Goal: Navigation & Orientation: Understand site structure

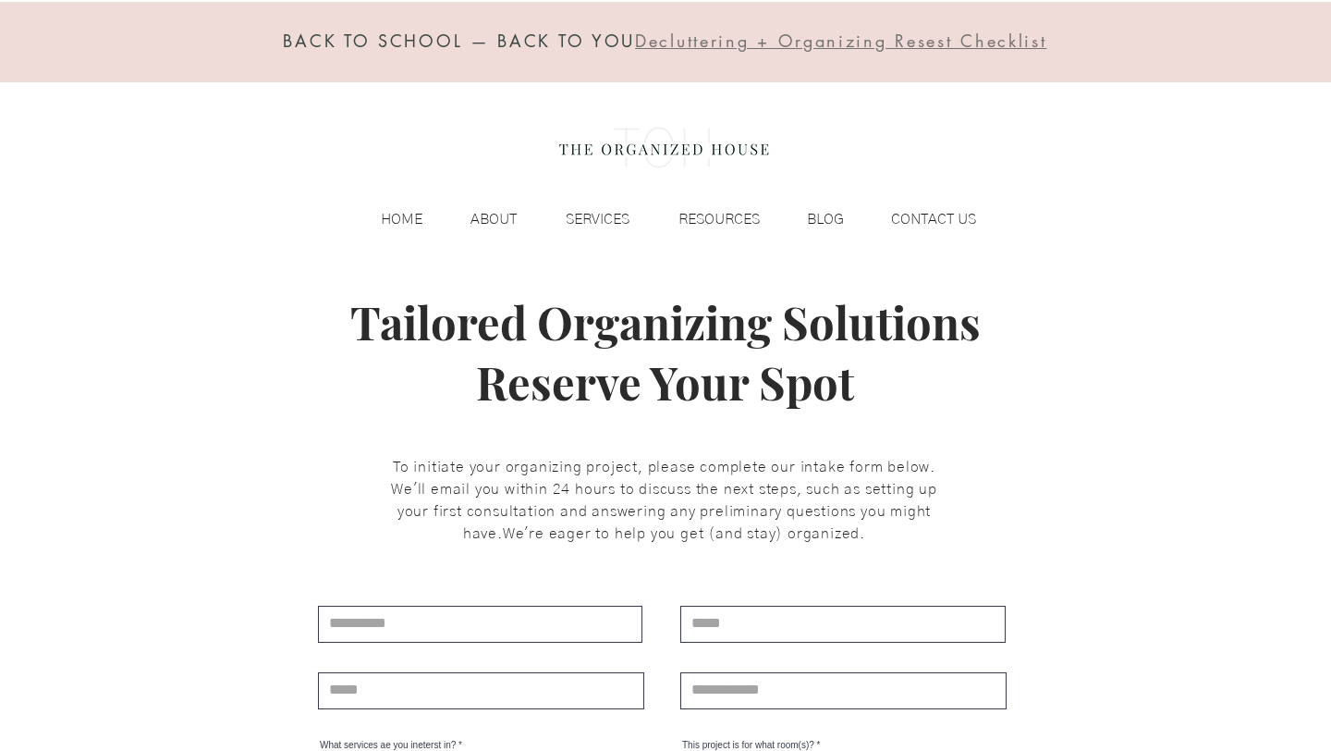
scroll to position [27, 0]
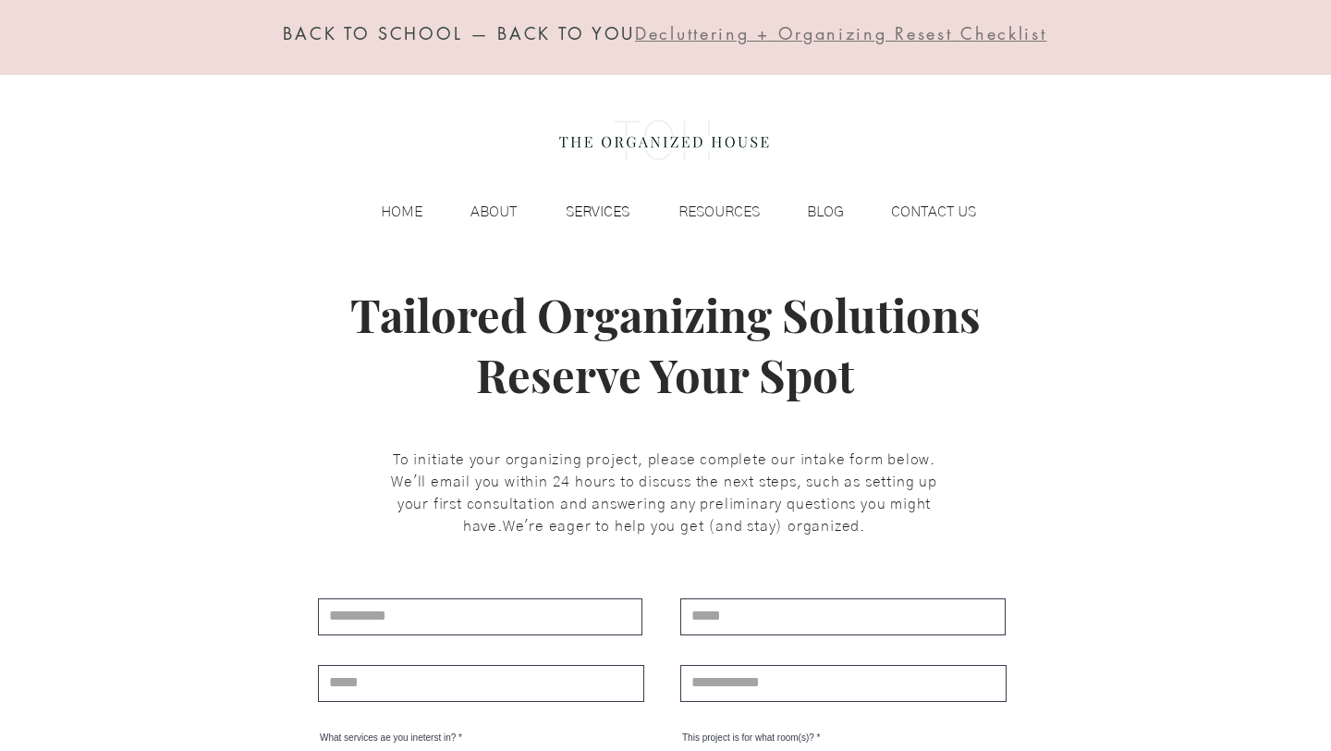
click at [603, 213] on p "SERVICES" at bounding box center [597, 212] width 82 height 28
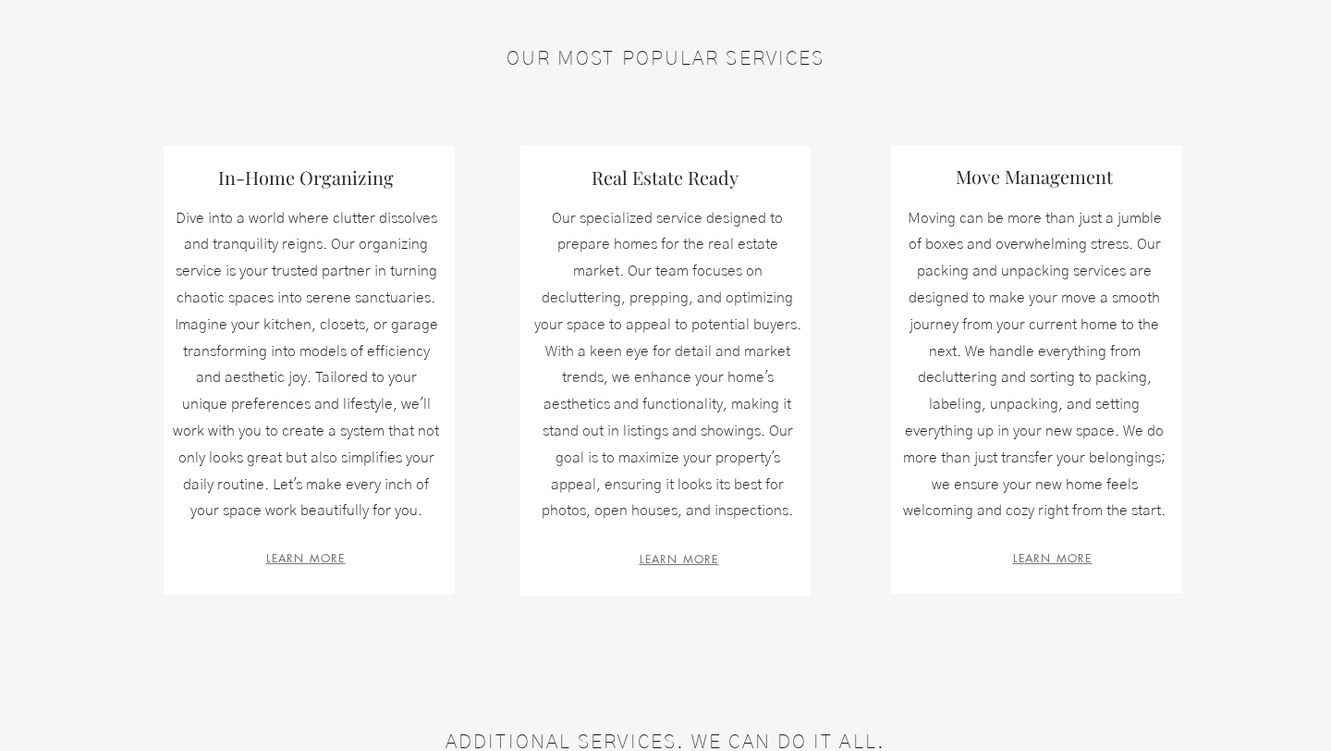
scroll to position [547, 0]
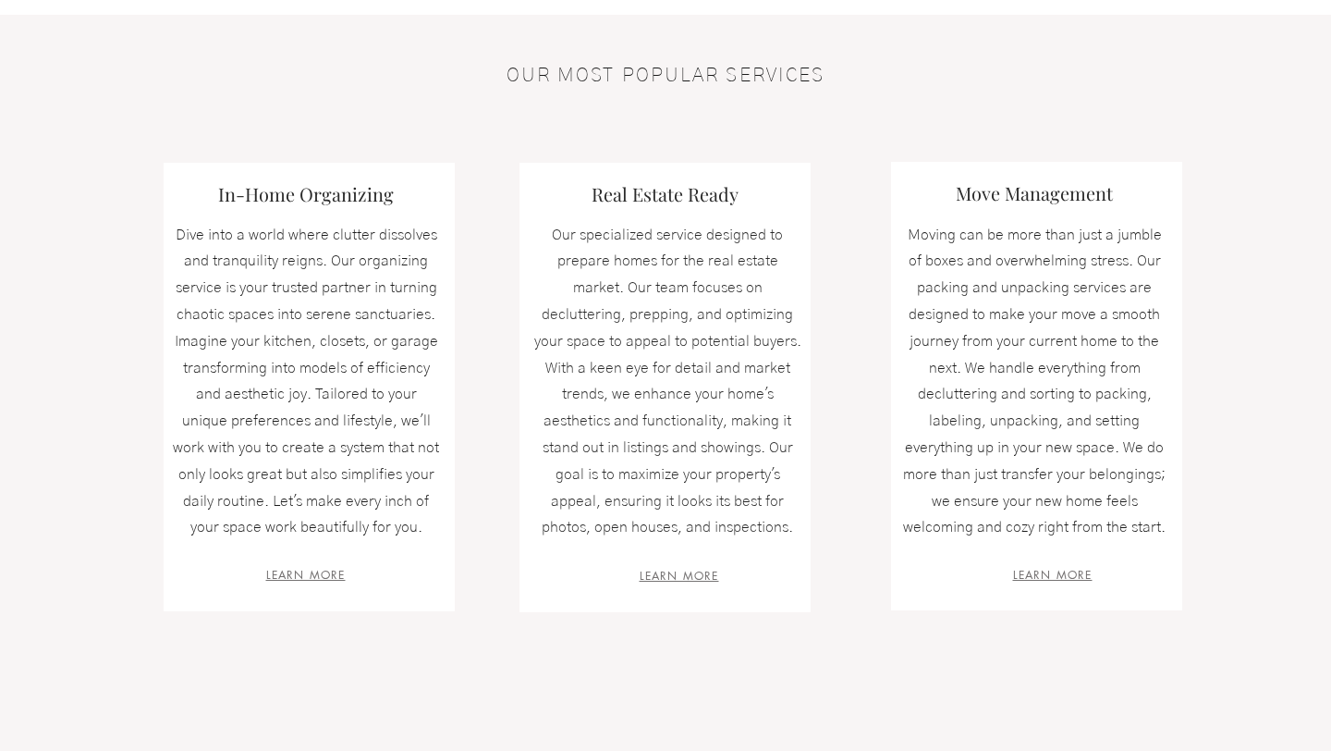
click at [327, 578] on span "LEARN MORE" at bounding box center [305, 575] width 79 height 16
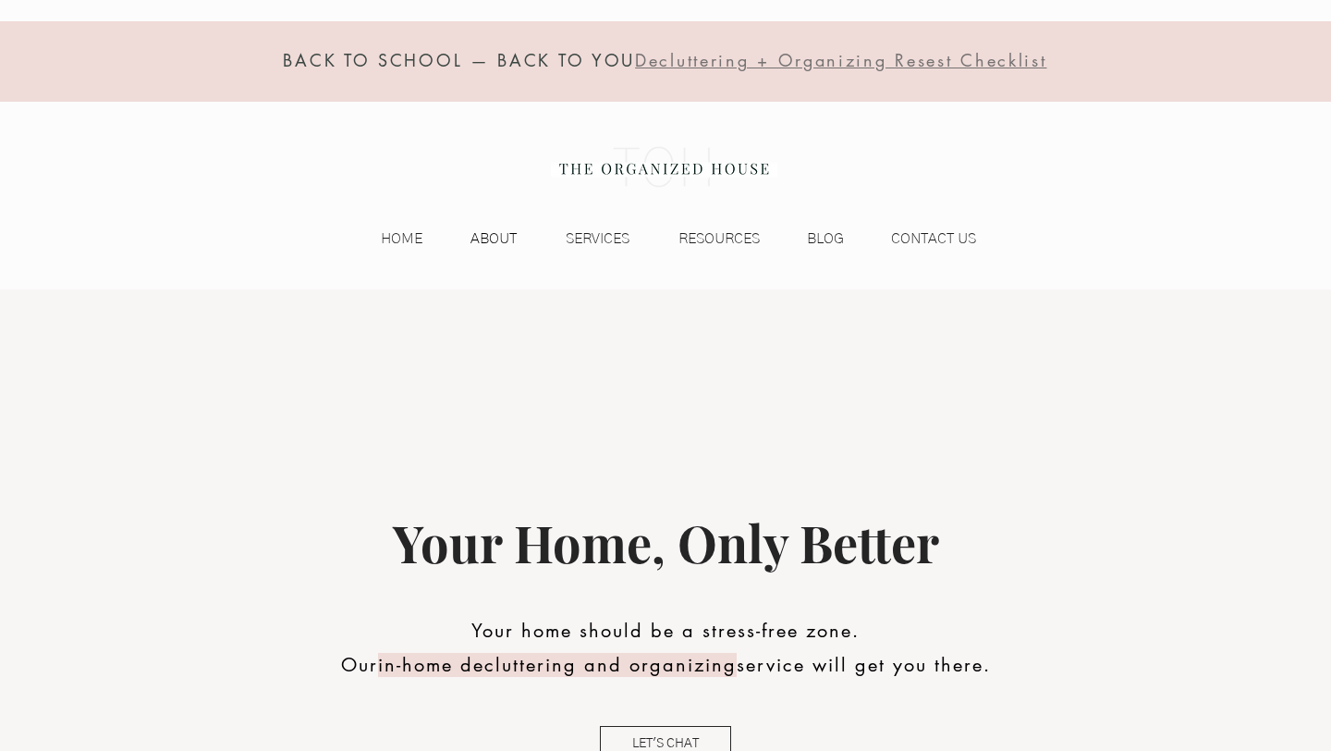
click at [504, 235] on p "ABOUT" at bounding box center [493, 239] width 65 height 28
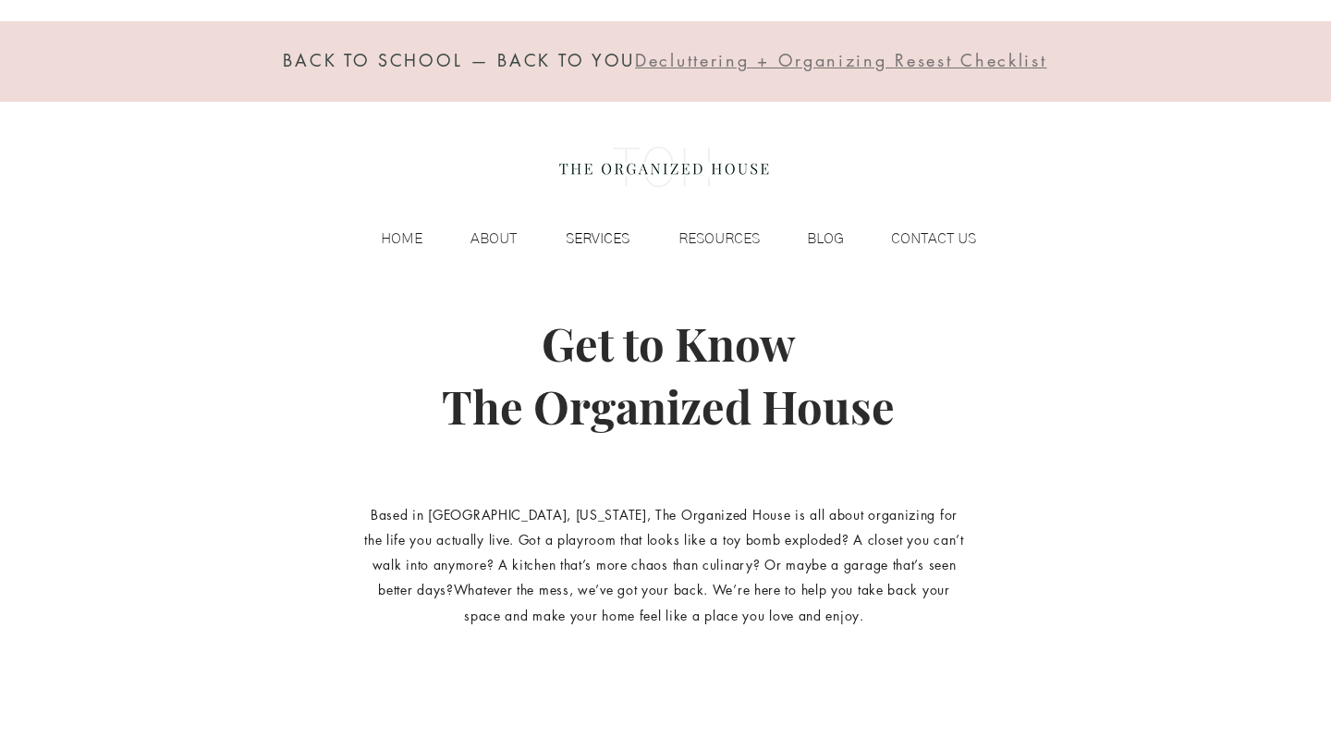
click at [601, 235] on p "SERVICES" at bounding box center [597, 239] width 82 height 28
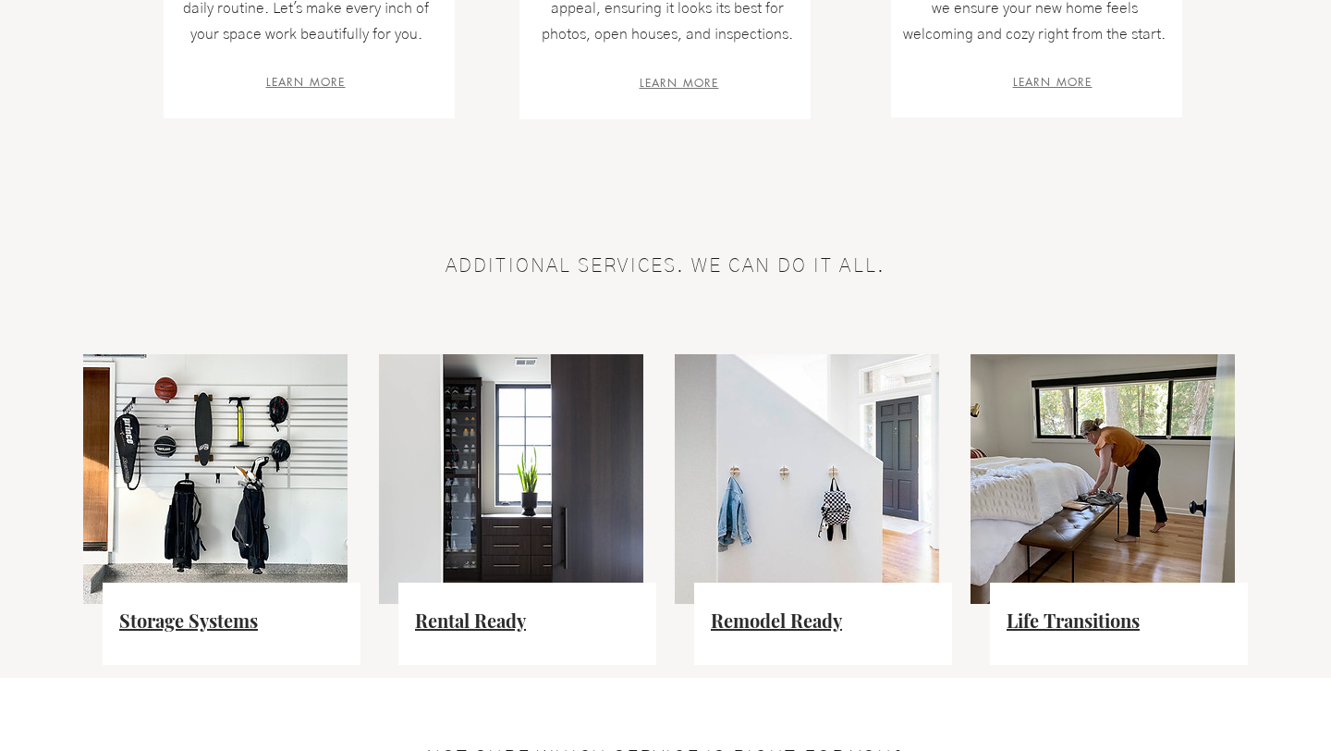
scroll to position [1199, 0]
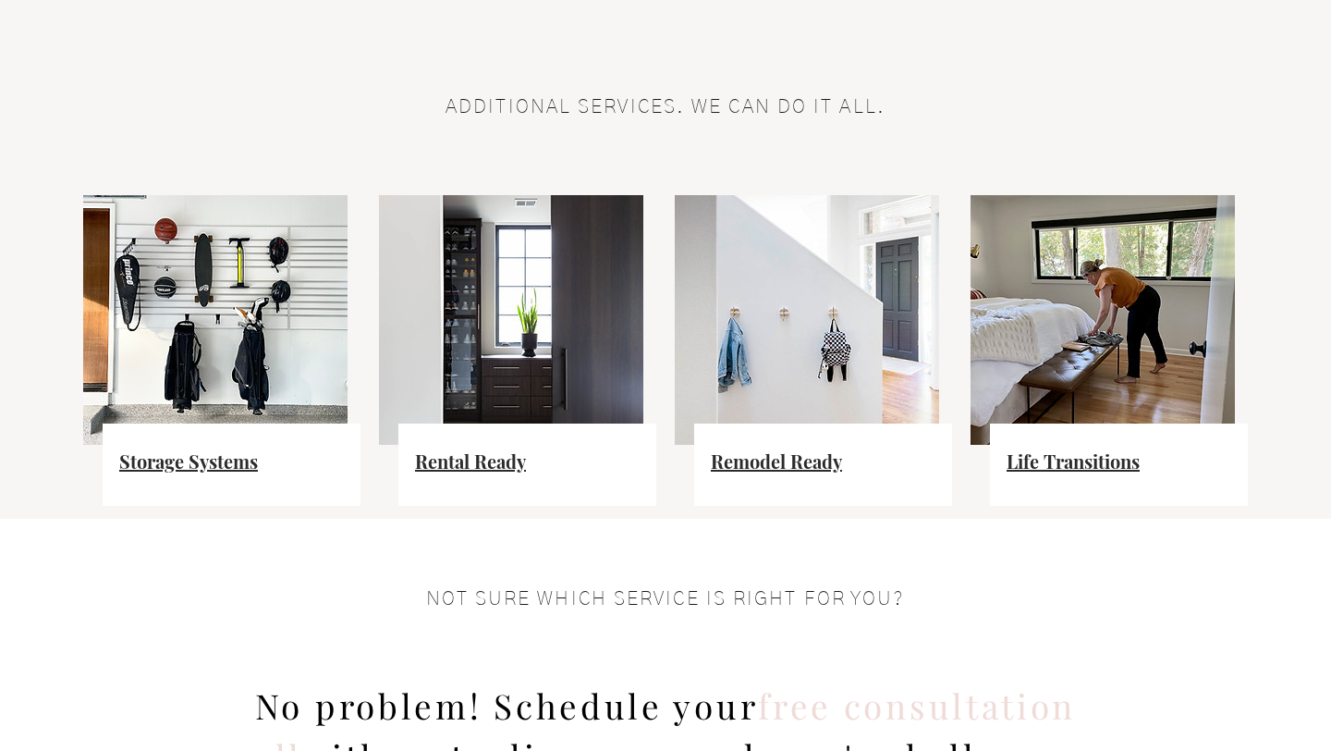
click at [228, 464] on span "Storage Systems" at bounding box center [188, 460] width 139 height 25
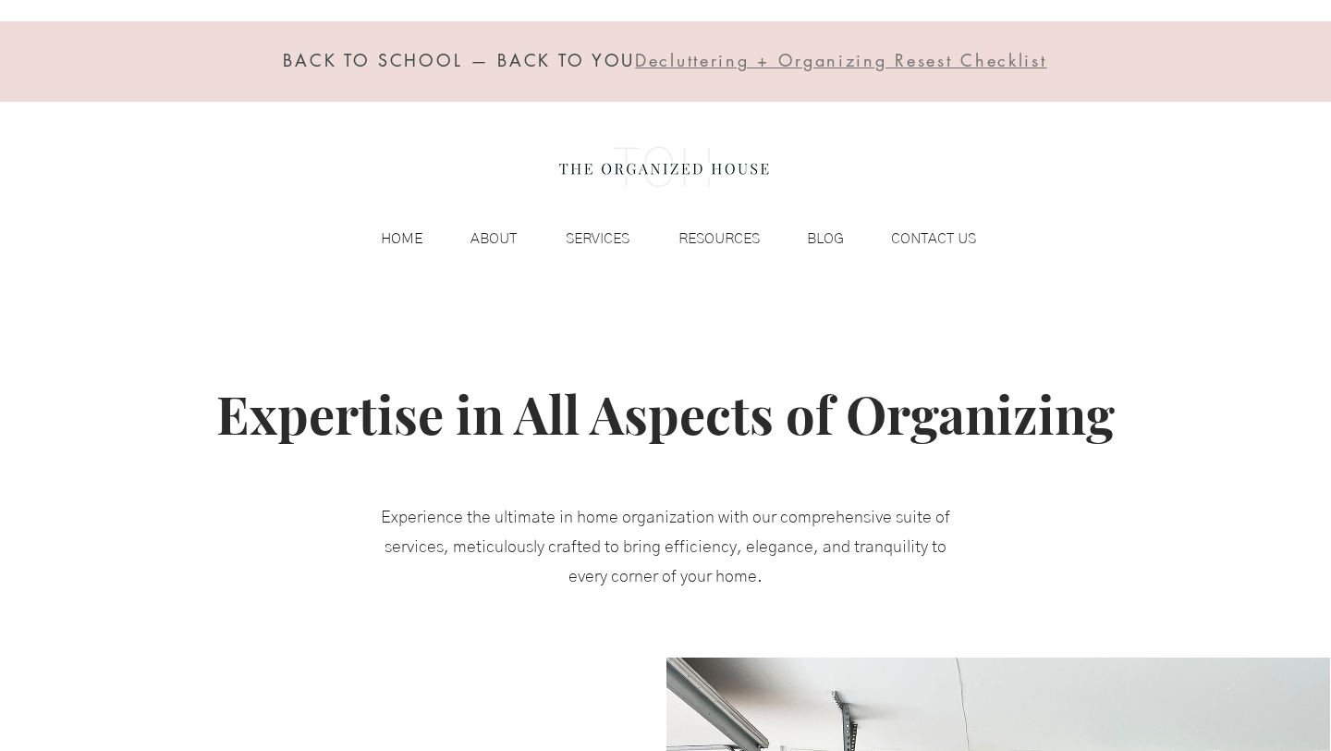
click at [404, 239] on p "HOME" at bounding box center [402, 239] width 60 height 28
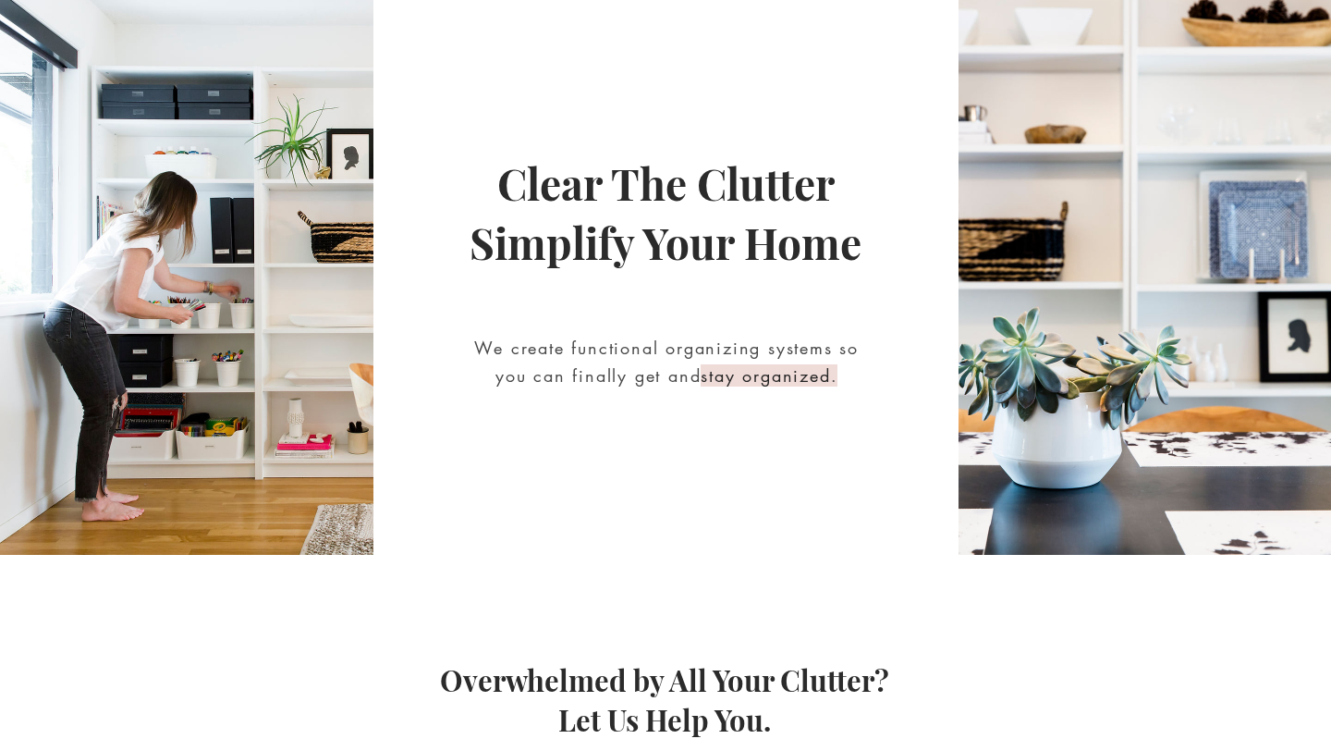
scroll to position [389, 0]
